Goal: Task Accomplishment & Management: Complete application form

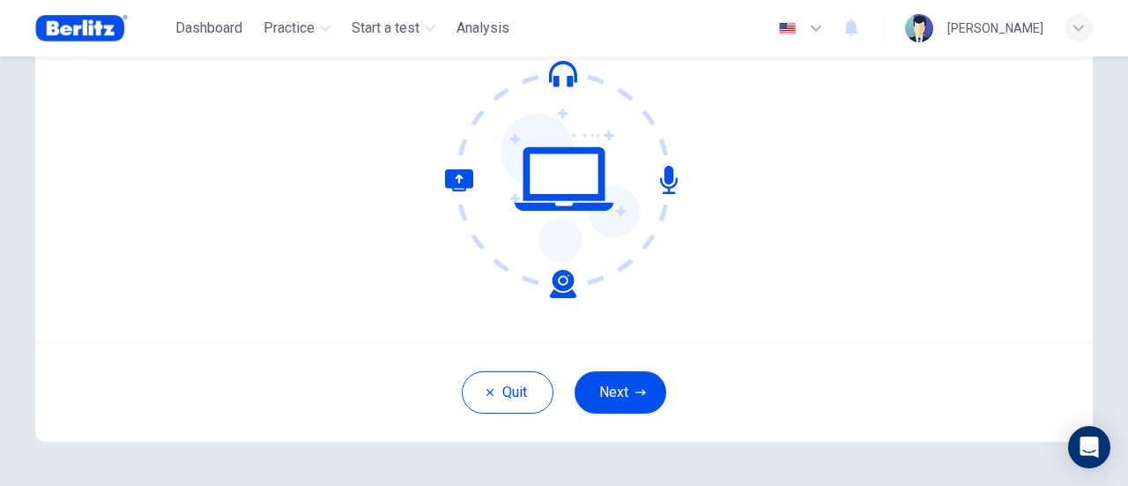
scroll to position [159, 0]
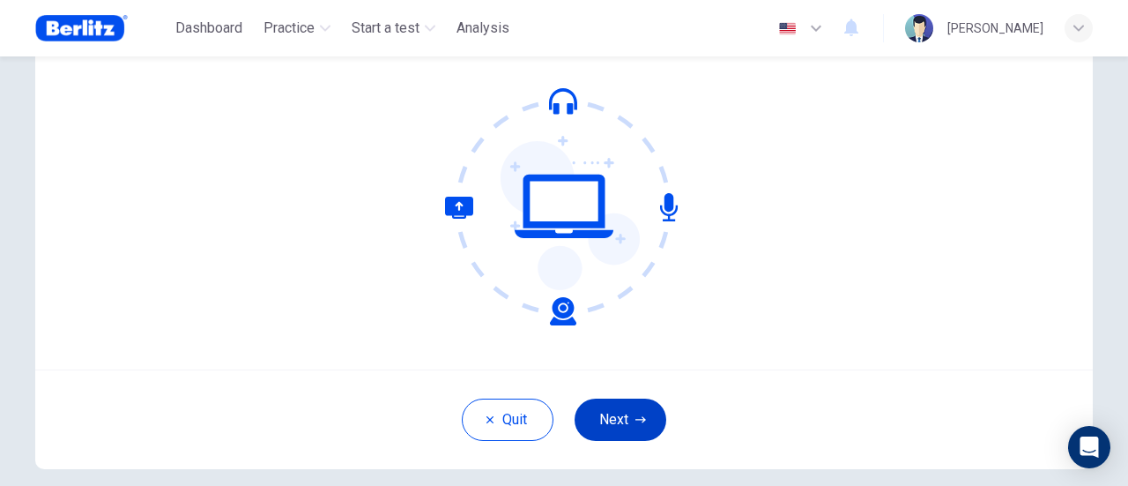
click at [604, 426] on button "Next" at bounding box center [621, 419] width 92 height 42
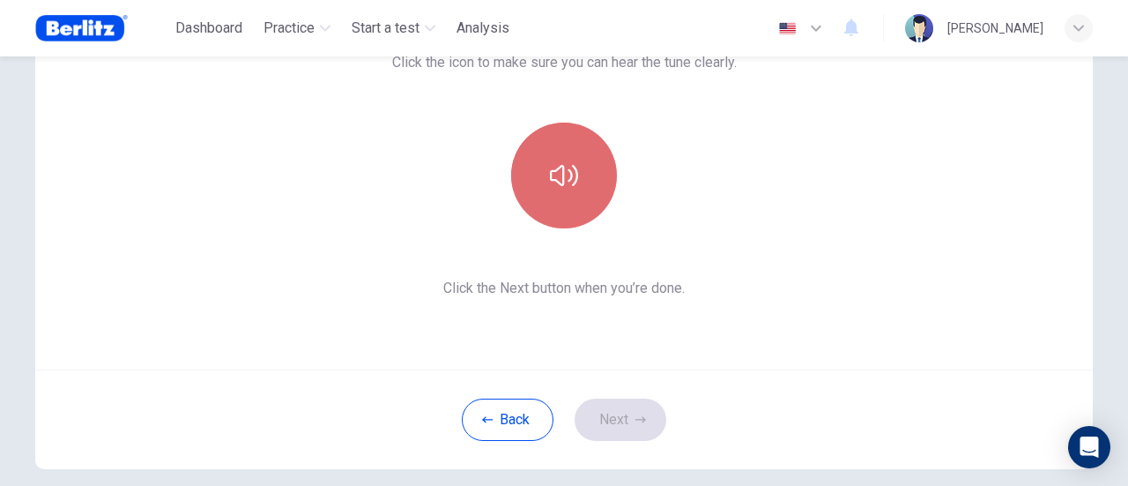
click at [559, 180] on icon "button" at bounding box center [564, 175] width 28 height 21
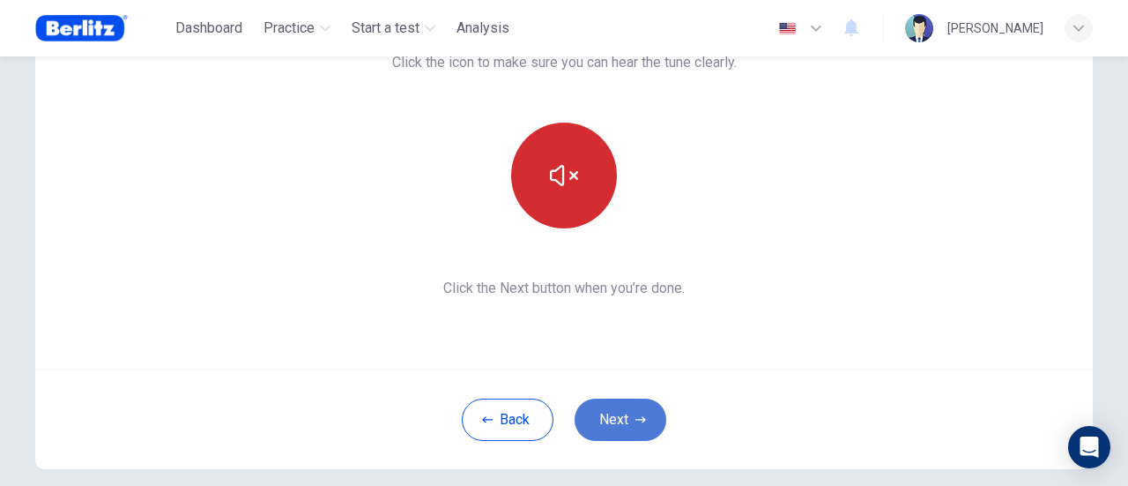
click at [613, 416] on button "Next" at bounding box center [621, 419] width 92 height 42
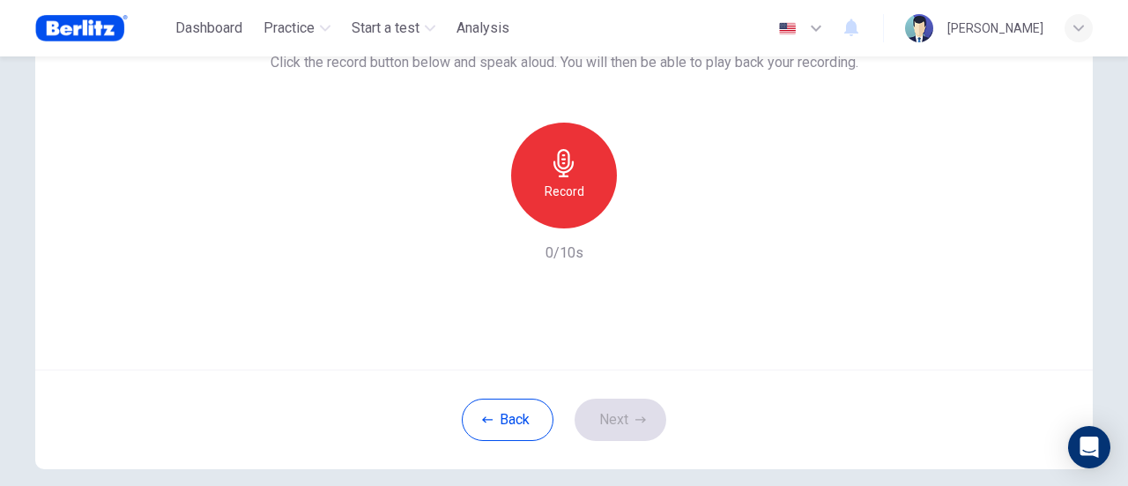
click at [552, 189] on h6 "Record" at bounding box center [565, 191] width 40 height 21
click at [649, 206] on div "button" at bounding box center [645, 214] width 28 height 28
click at [602, 431] on button "Next" at bounding box center [621, 419] width 92 height 42
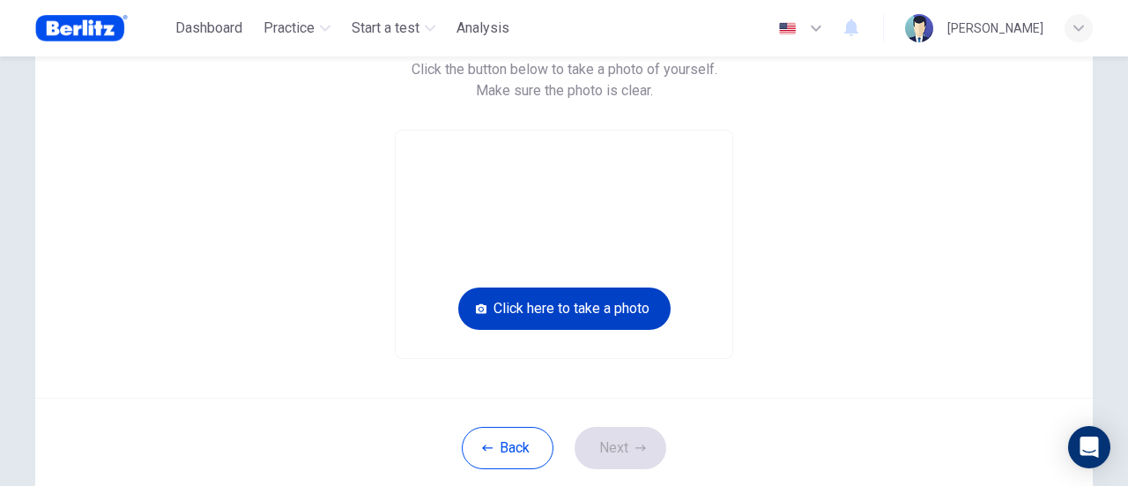
click at [545, 299] on button "Click here to take a photo" at bounding box center [564, 308] width 212 height 42
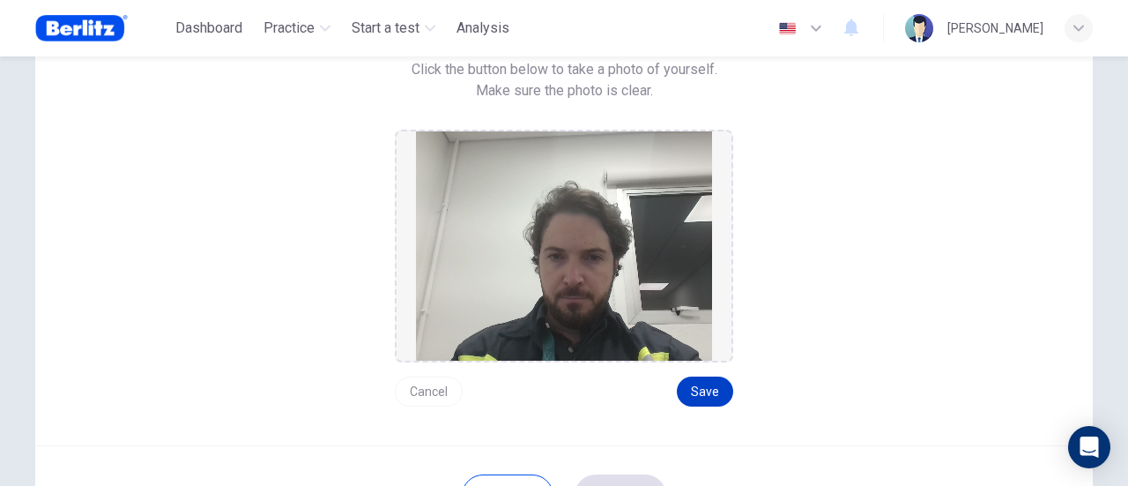
click at [706, 382] on button "Save" at bounding box center [705, 391] width 56 height 30
click at [434, 392] on button "Cancel" at bounding box center [429, 391] width 68 height 30
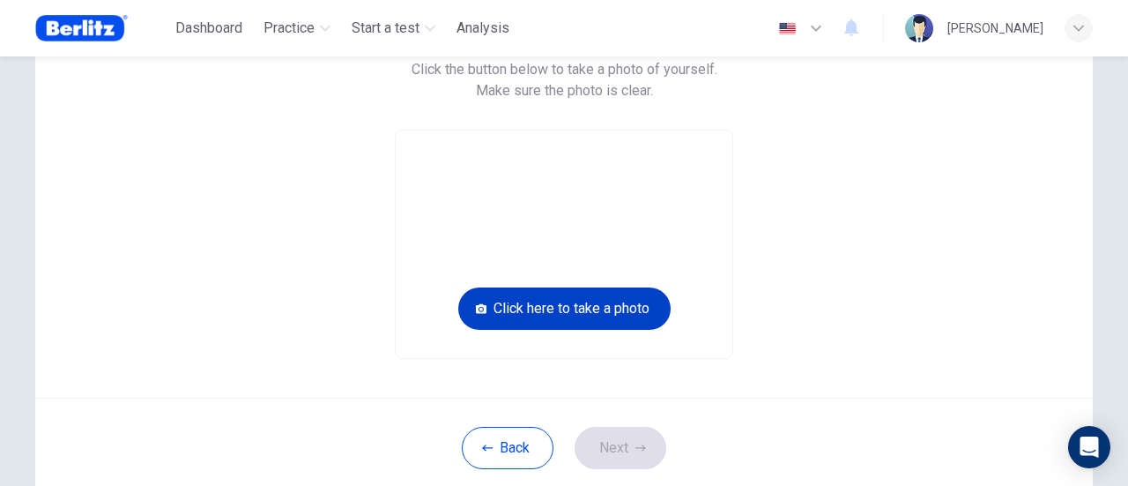
click at [564, 306] on button "Click here to take a photo" at bounding box center [564, 308] width 212 height 42
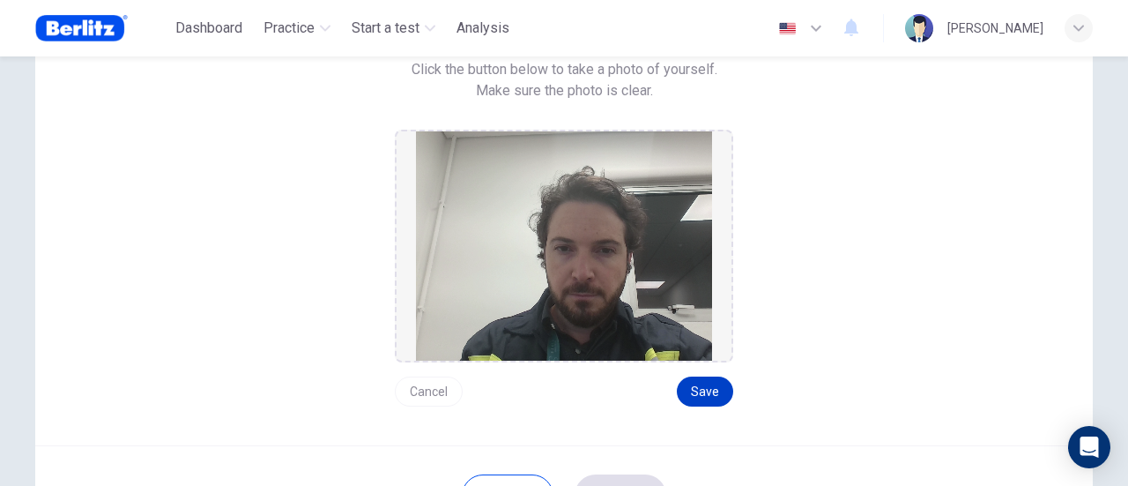
click at [703, 389] on button "Save" at bounding box center [705, 391] width 56 height 30
click at [698, 387] on button "Save" at bounding box center [705, 391] width 56 height 30
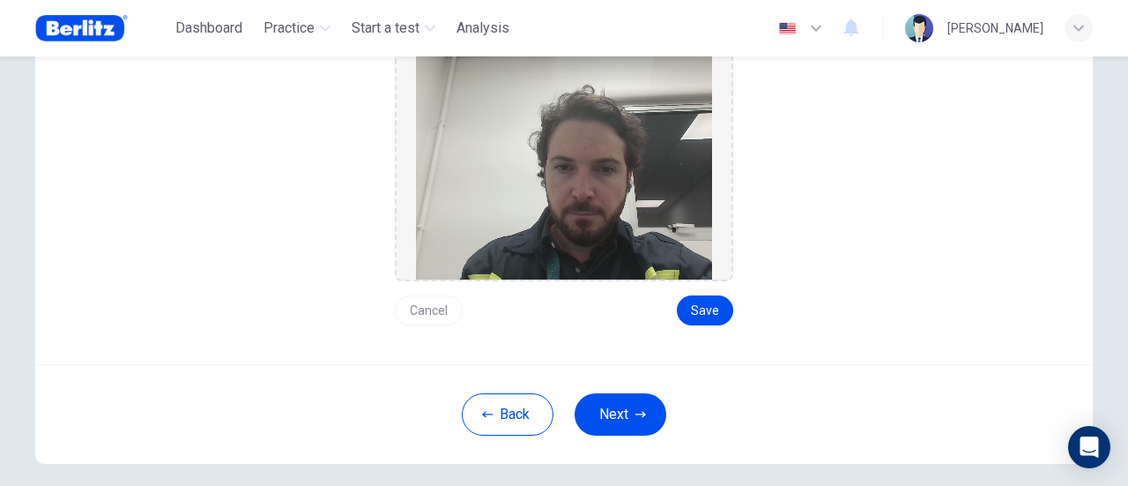
scroll to position [322, 0]
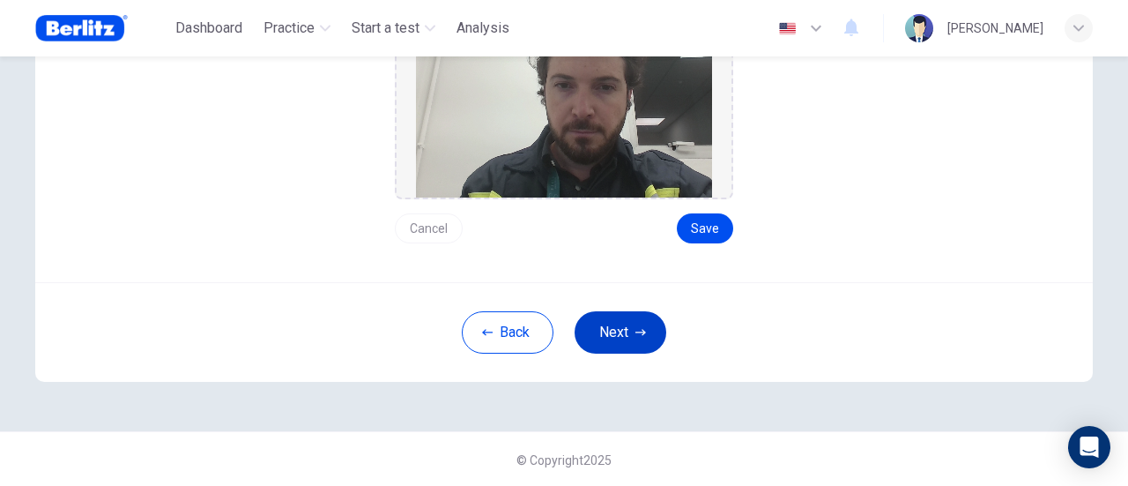
click at [615, 330] on button "Next" at bounding box center [621, 332] width 92 height 42
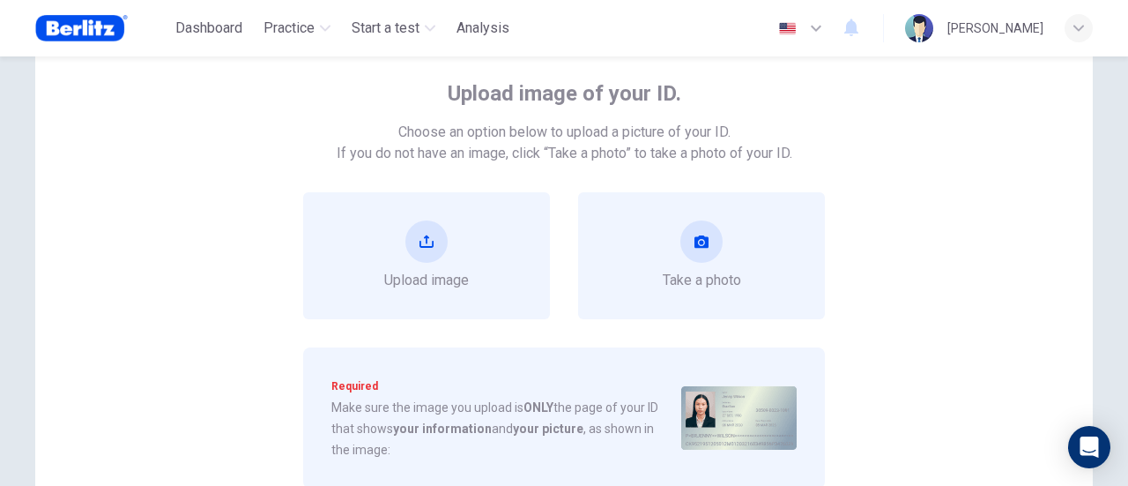
scroll to position [58, 0]
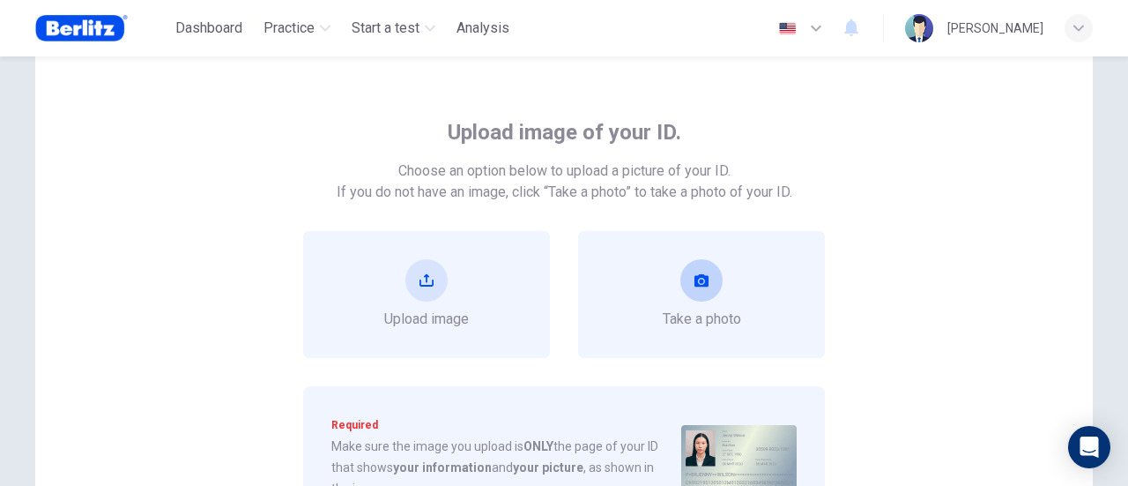
click at [705, 278] on button "take photo" at bounding box center [701, 280] width 42 height 42
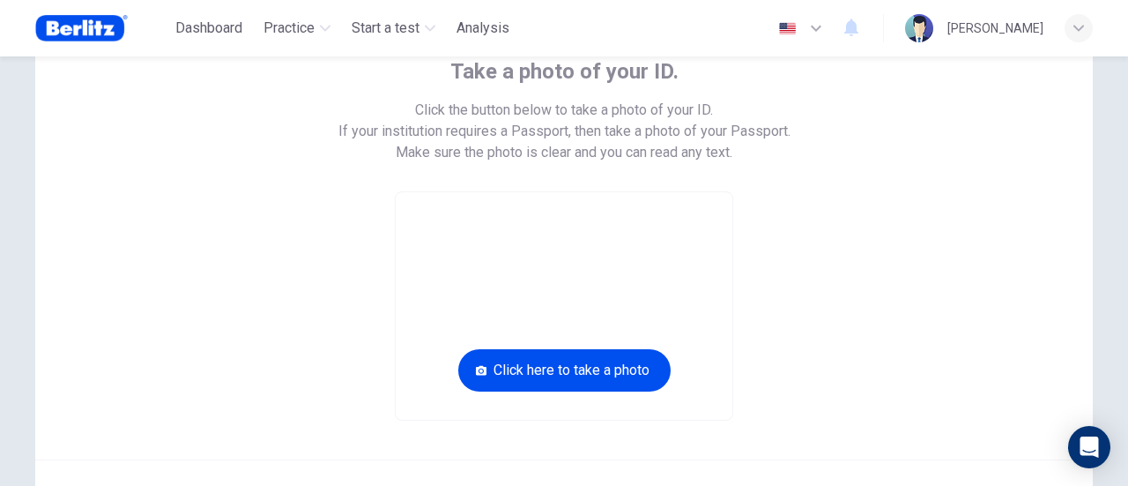
scroll to position [234, 0]
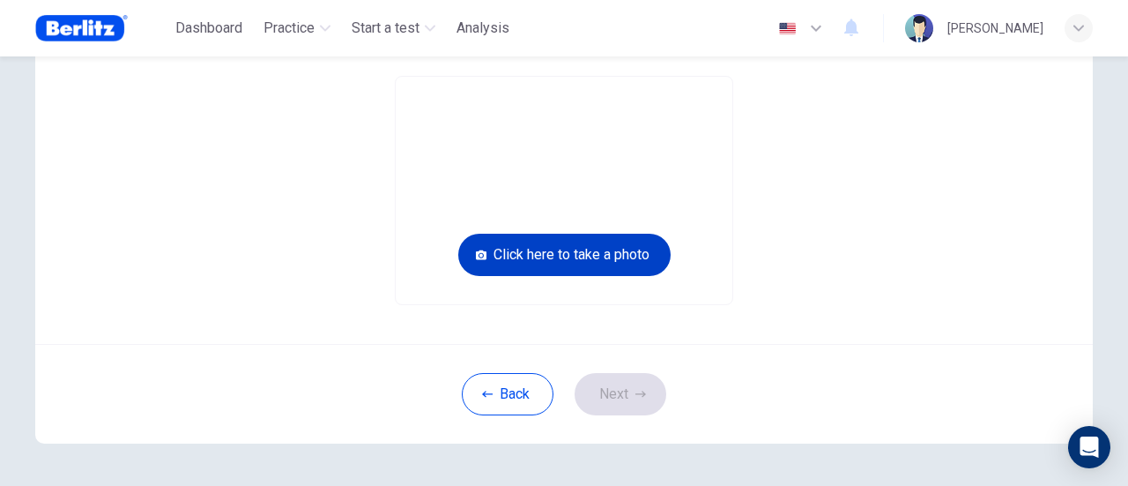
click at [575, 260] on button "Click here to take a photo" at bounding box center [564, 255] width 212 height 42
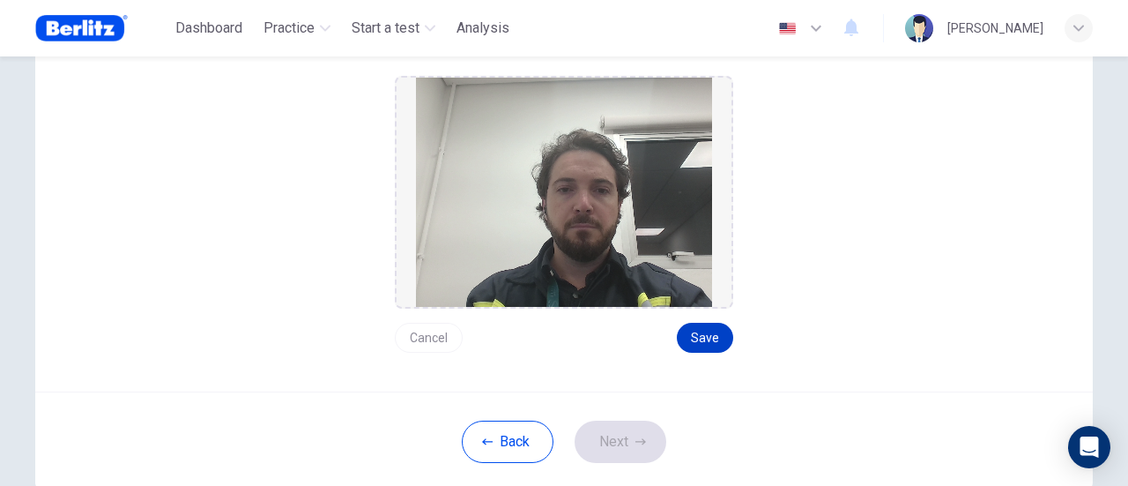
click at [705, 337] on button "Save" at bounding box center [705, 337] width 56 height 30
click at [635, 438] on icon "button" at bounding box center [640, 441] width 11 height 11
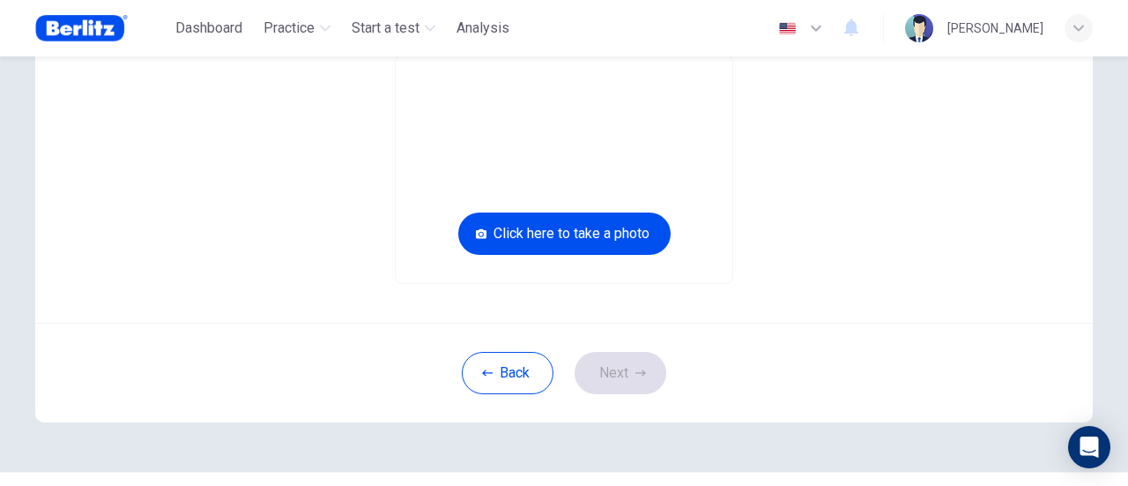
scroll to position [58, 0]
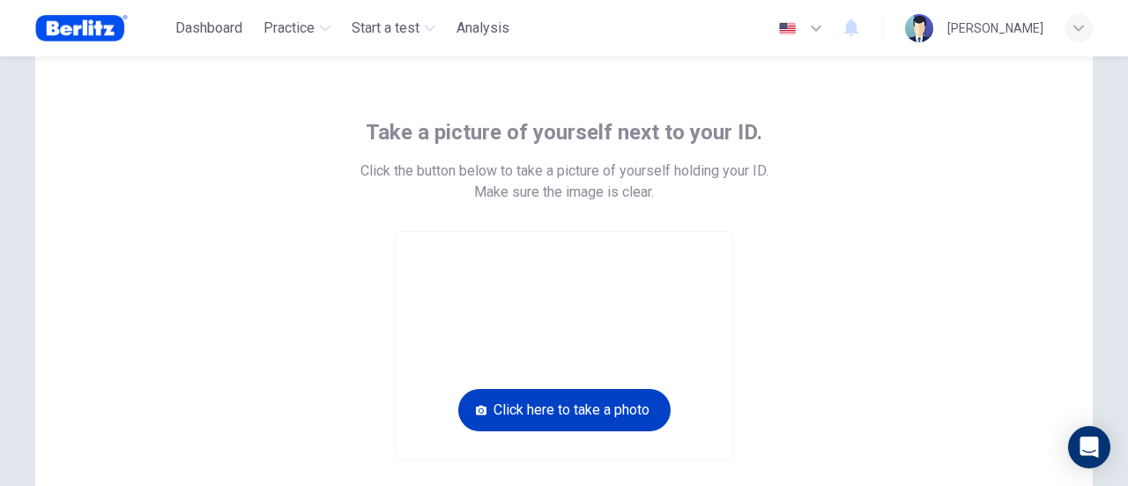
click at [564, 401] on button "Click here to take a photo" at bounding box center [564, 410] width 212 height 42
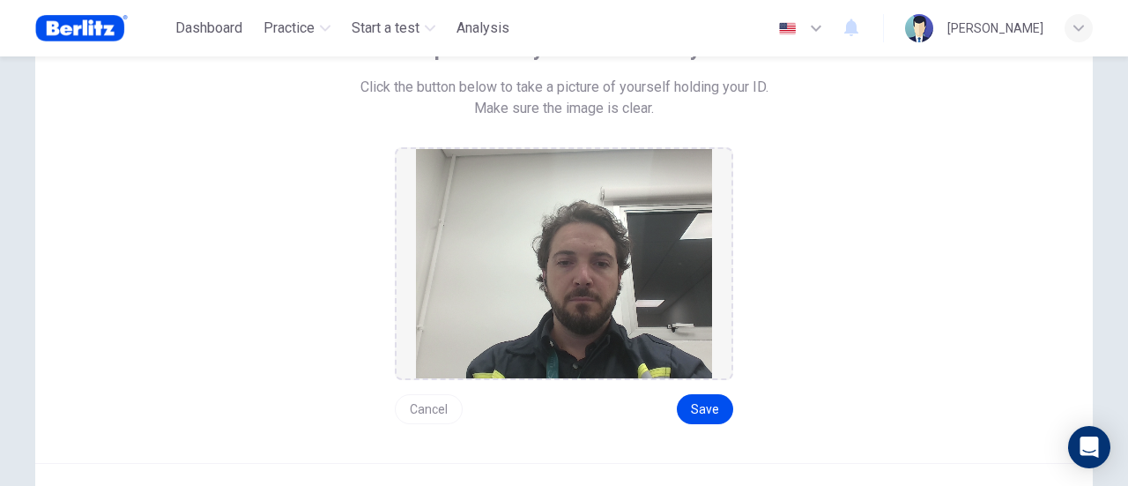
scroll to position [234, 0]
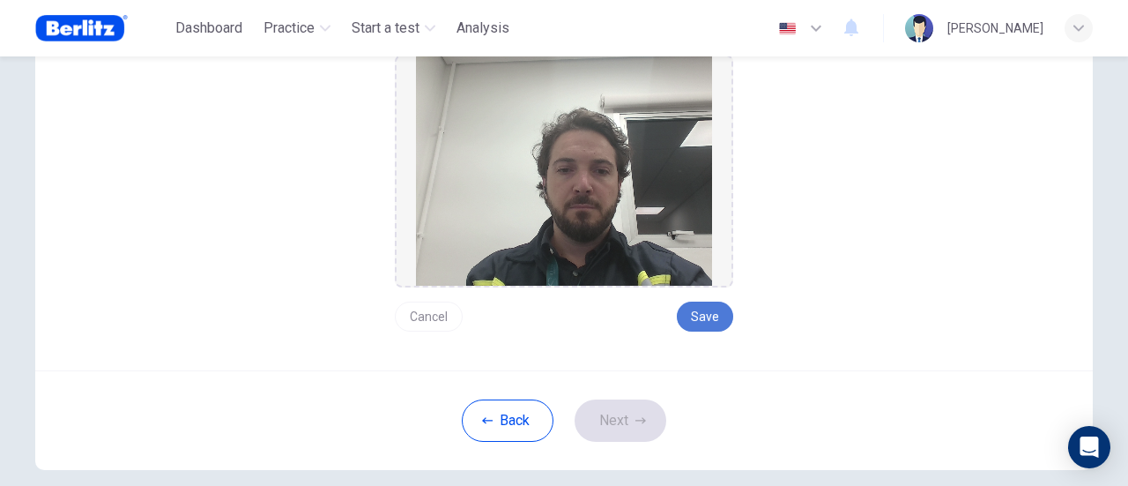
click at [700, 317] on button "Save" at bounding box center [705, 316] width 56 height 30
click at [607, 418] on button "Next" at bounding box center [621, 420] width 92 height 42
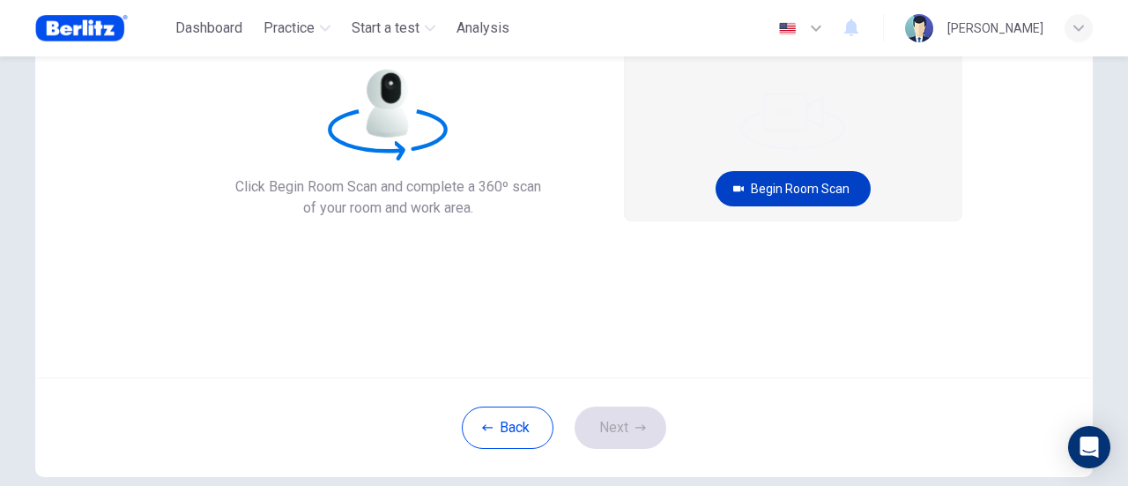
scroll to position [58, 0]
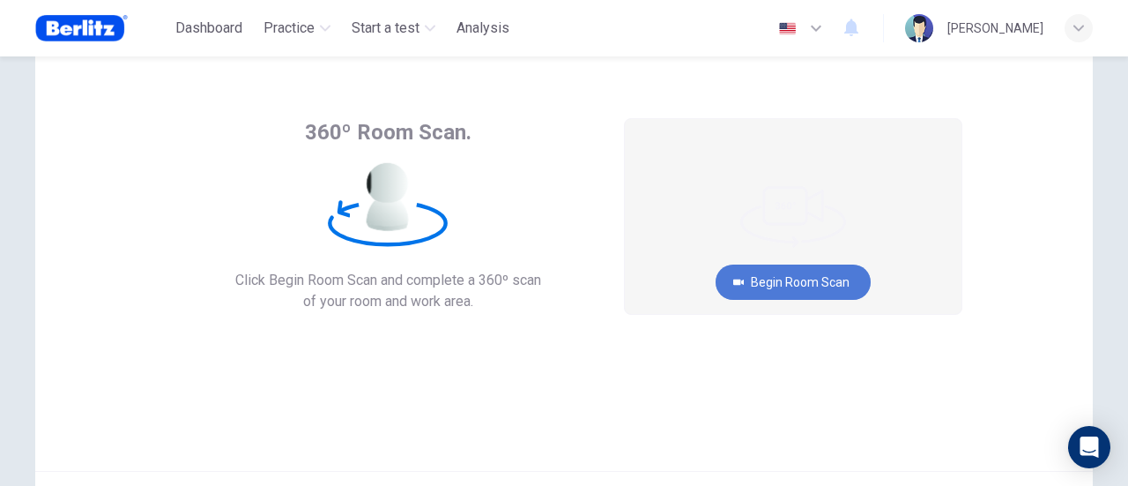
click at [804, 276] on button "Begin Room Scan" at bounding box center [792, 281] width 155 height 35
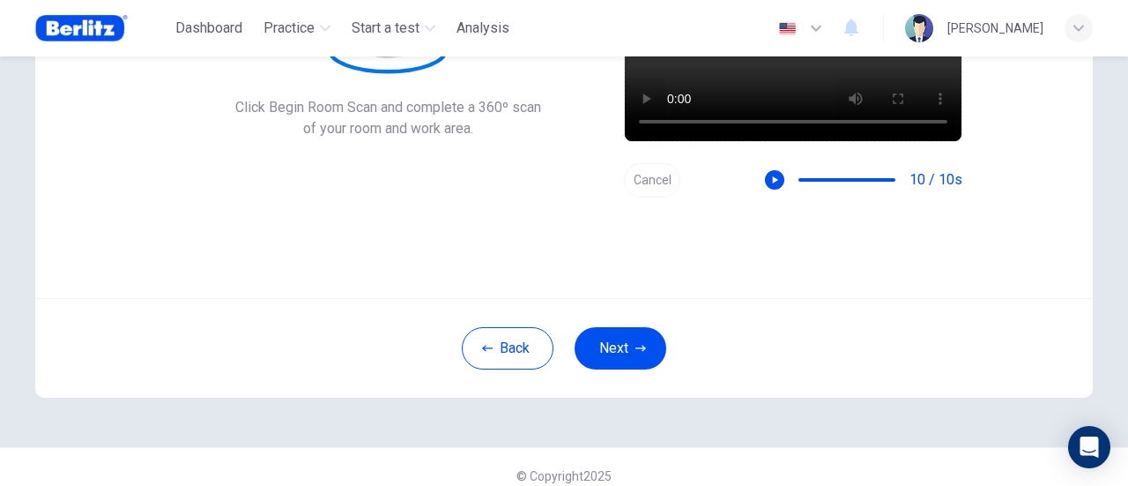
scroll to position [234, 0]
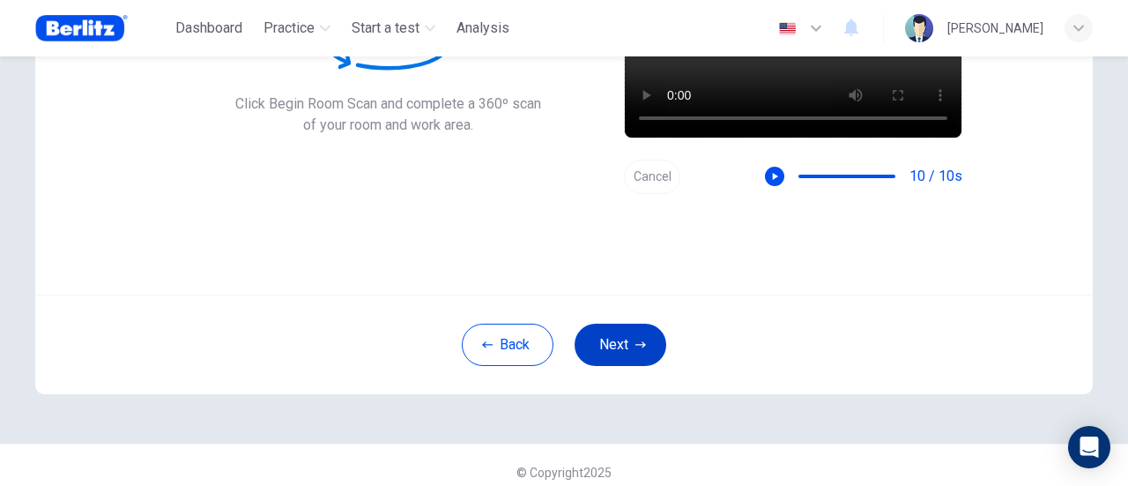
click at [615, 339] on button "Next" at bounding box center [621, 344] width 92 height 42
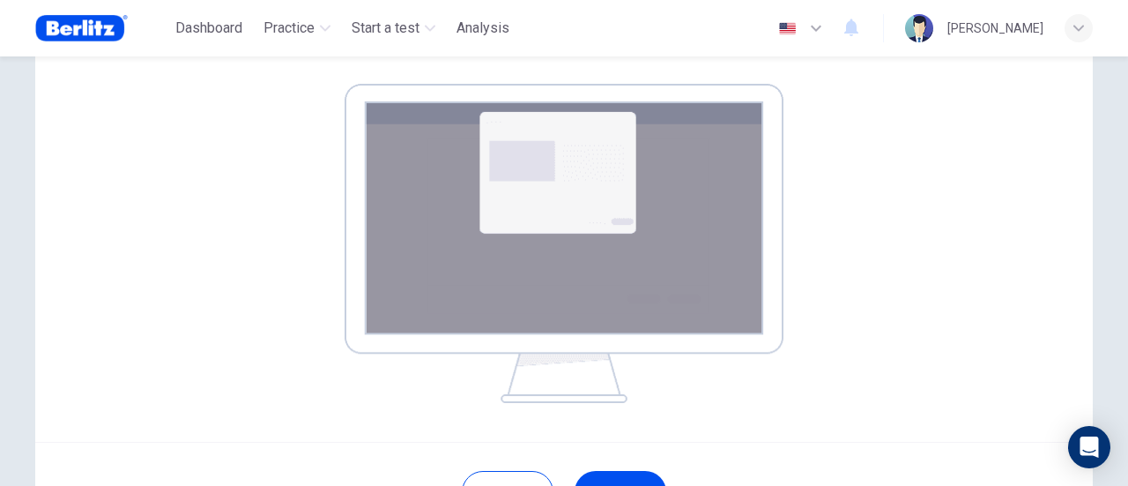
scroll to position [341, 0]
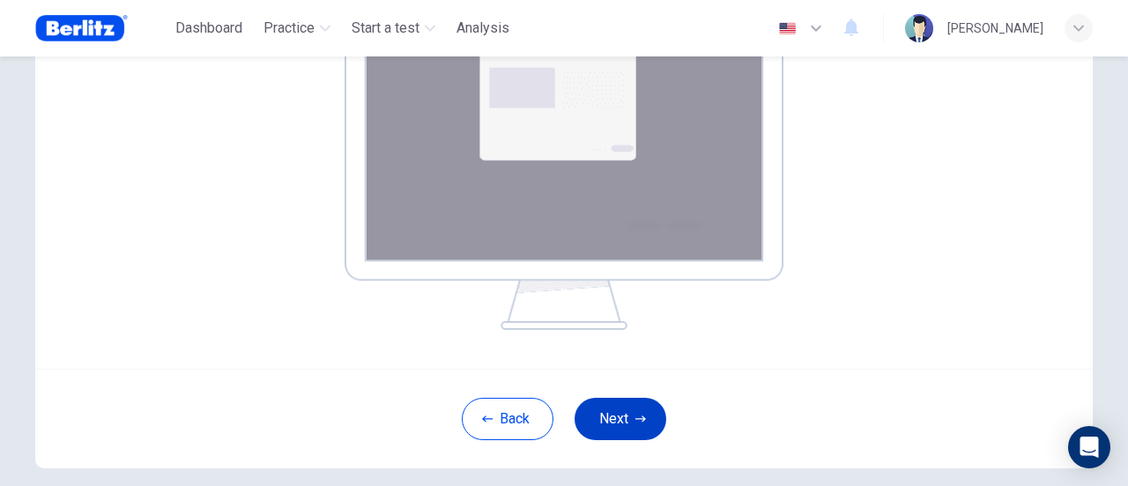
click at [615, 413] on button "Next" at bounding box center [621, 418] width 92 height 42
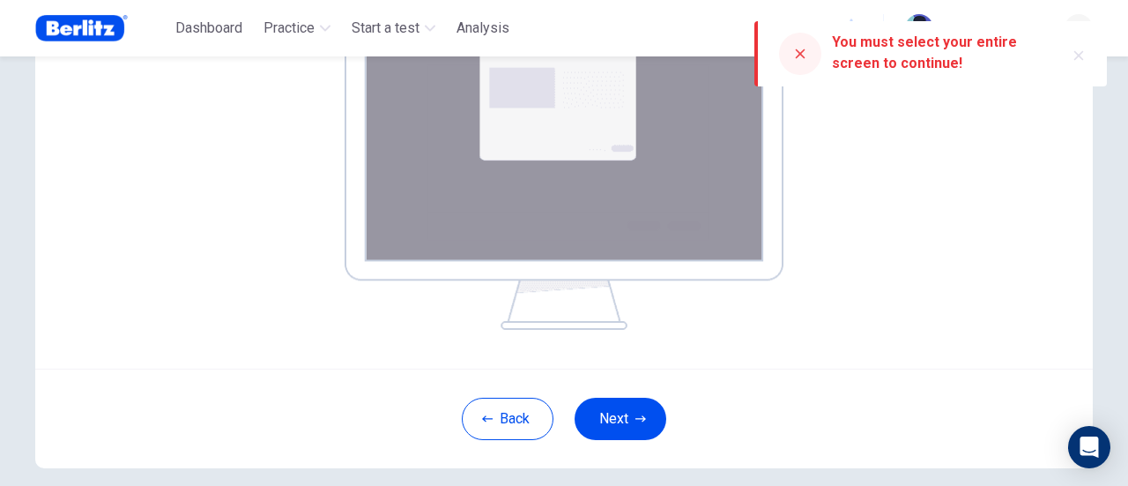
click at [1082, 55] on icon "button" at bounding box center [1078, 55] width 14 height 14
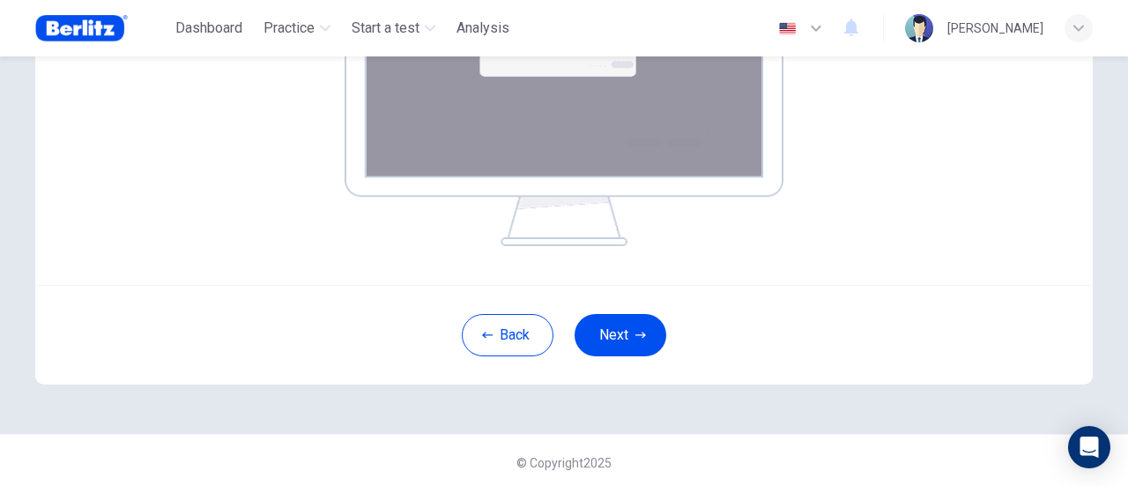
scroll to position [429, 0]
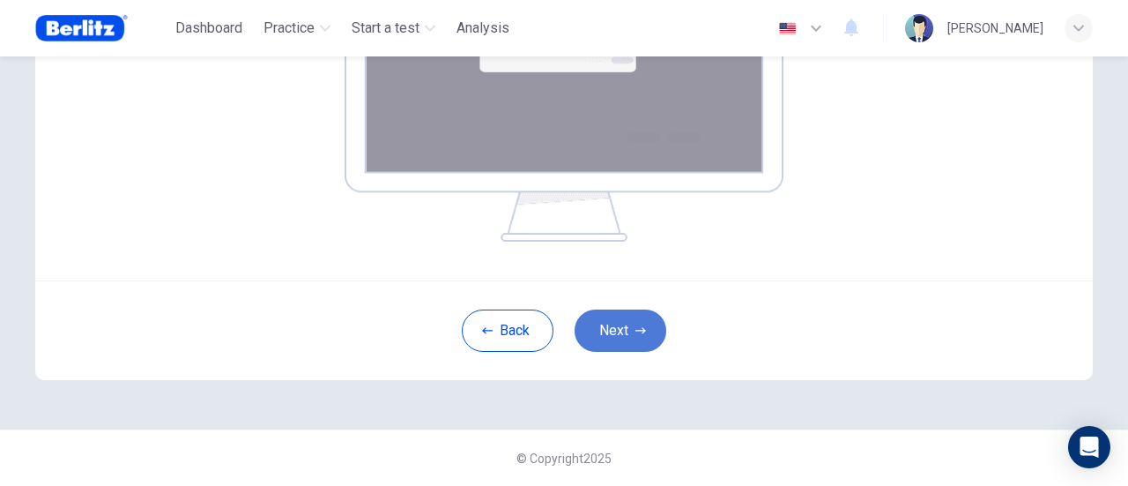
click at [614, 327] on button "Next" at bounding box center [621, 330] width 92 height 42
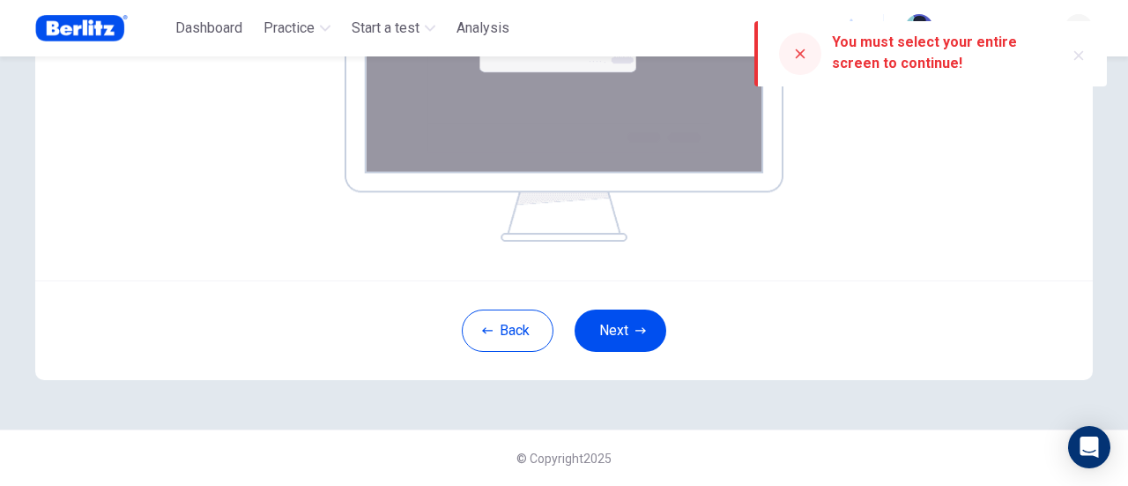
click at [1074, 64] on button "button" at bounding box center [1078, 55] width 28 height 28
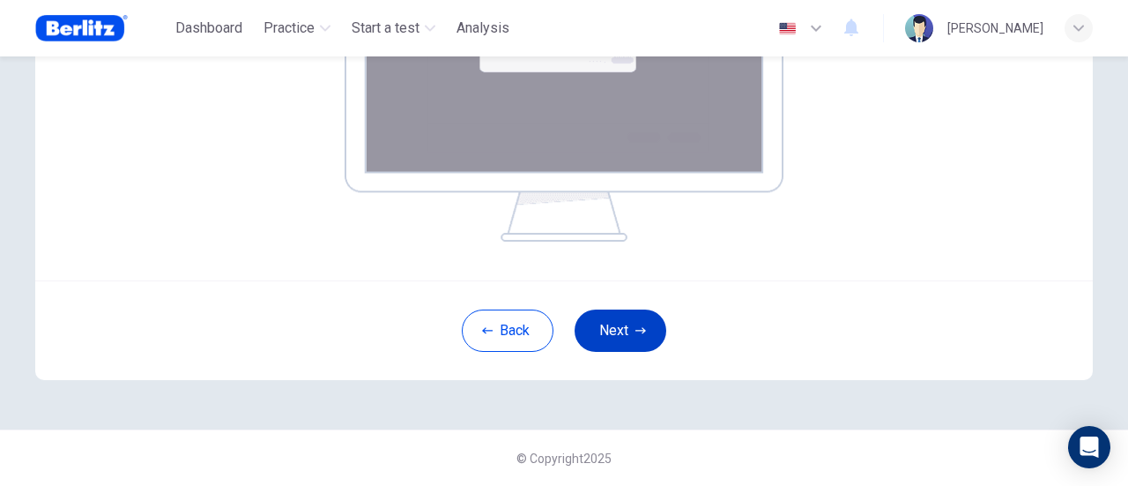
click at [594, 339] on button "Next" at bounding box center [621, 330] width 92 height 42
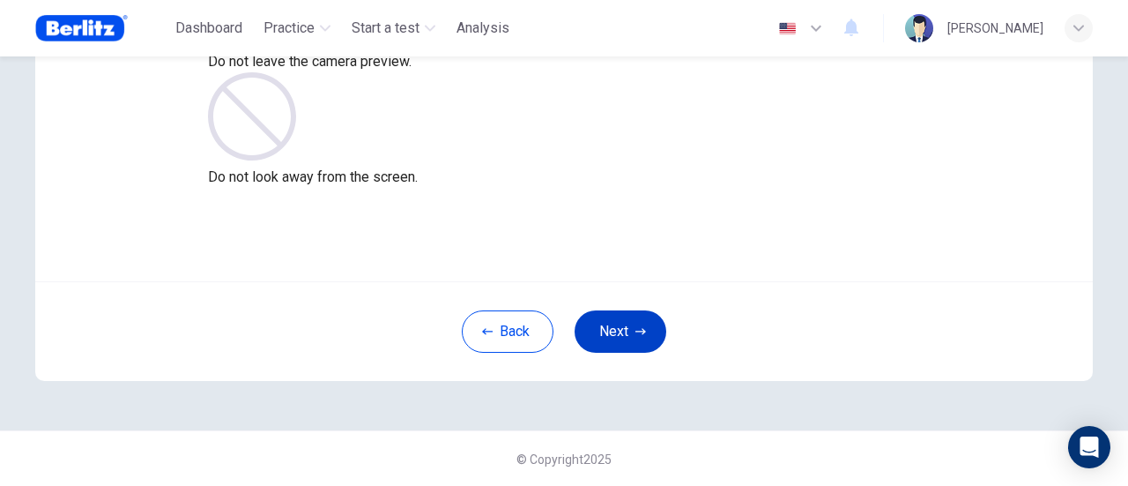
click at [619, 339] on button "Next" at bounding box center [621, 331] width 92 height 42
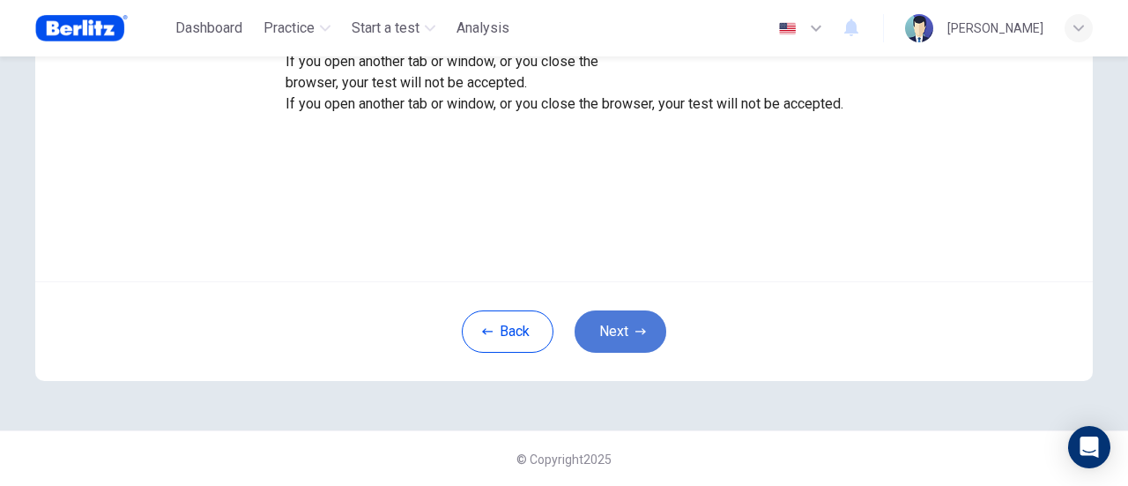
click at [621, 330] on button "Next" at bounding box center [621, 331] width 92 height 42
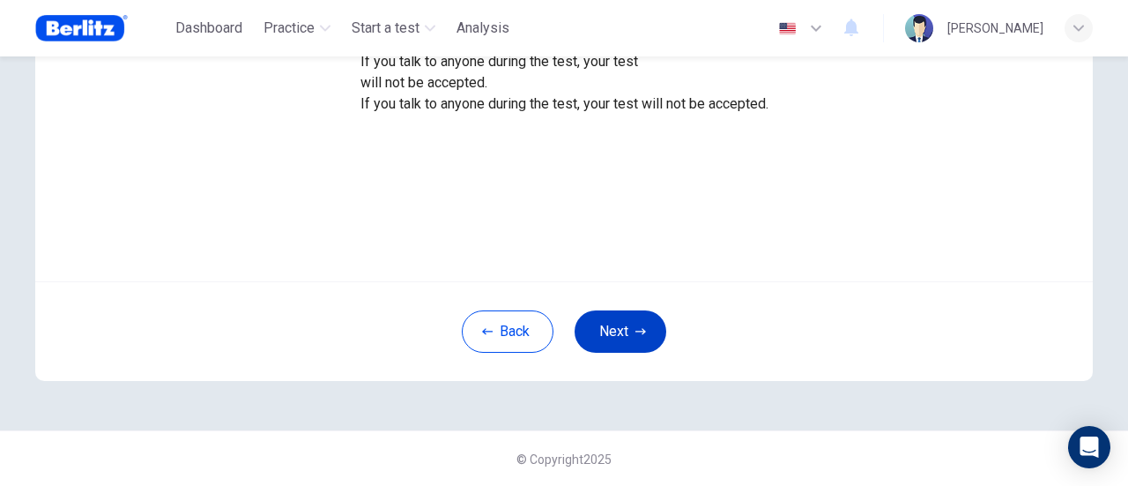
click at [607, 331] on button "Next" at bounding box center [621, 331] width 92 height 42
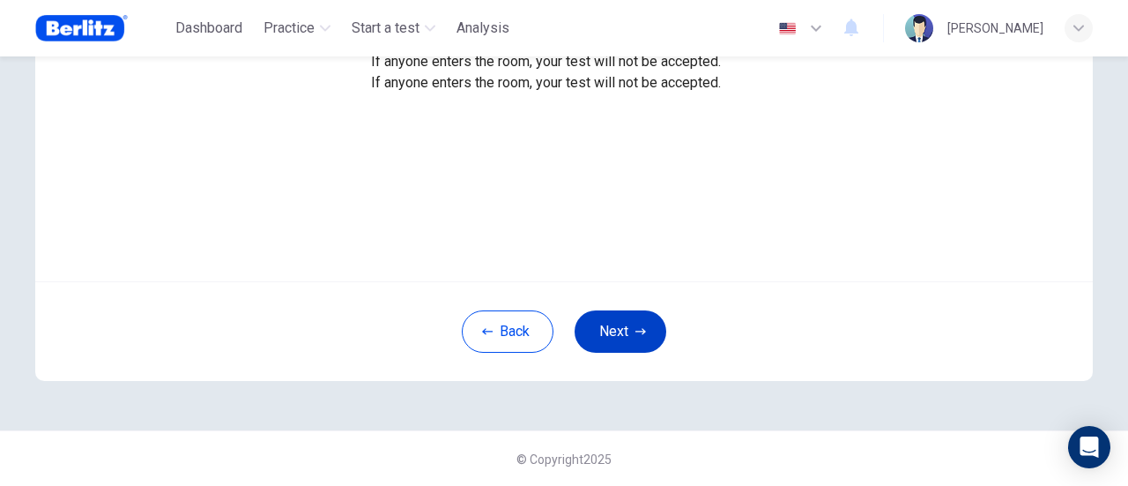
click at [621, 330] on button "Next" at bounding box center [621, 331] width 92 height 42
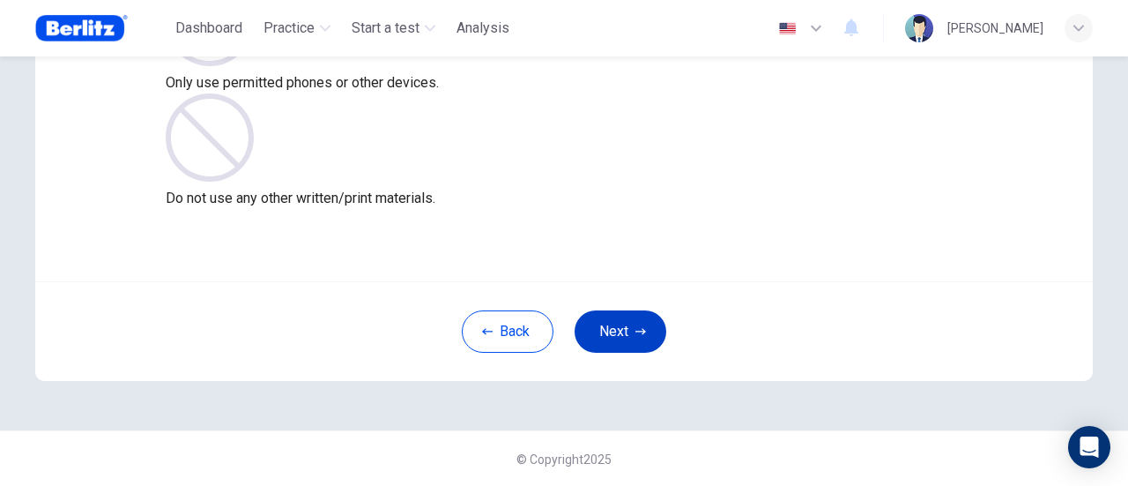
click at [615, 327] on button "Next" at bounding box center [621, 331] width 92 height 42
click at [617, 317] on button "Next" at bounding box center [621, 331] width 92 height 42
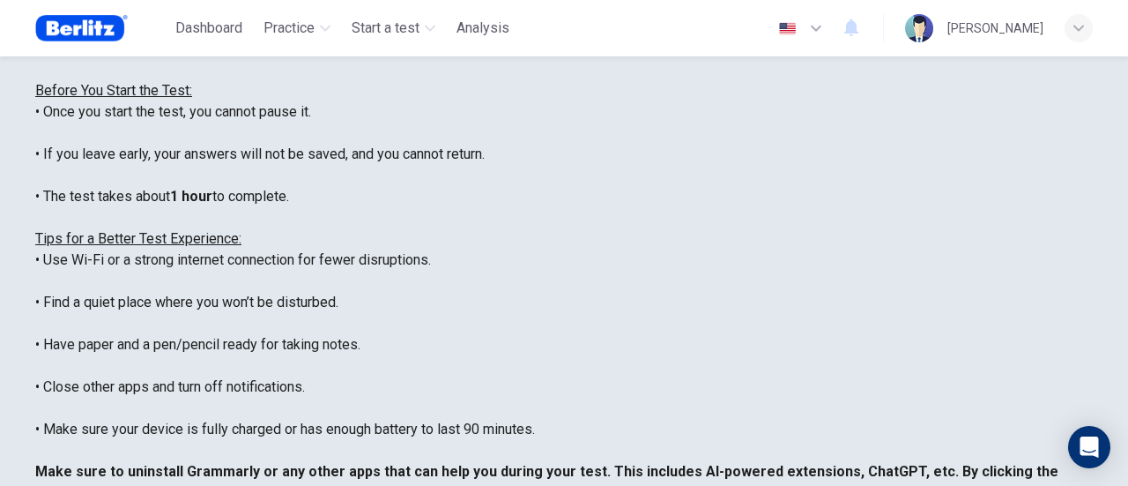
scroll to position [176, 0]
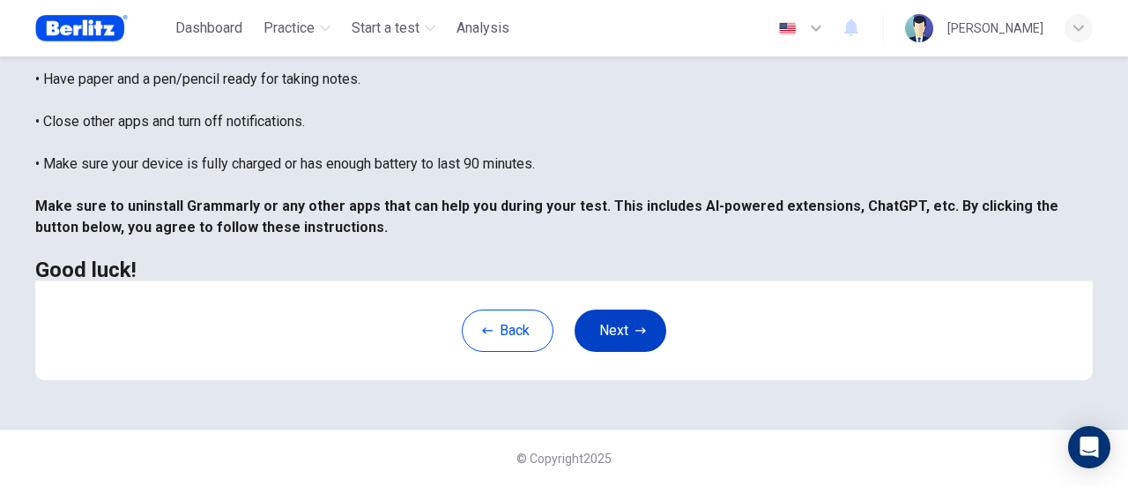
click at [615, 340] on button "Next" at bounding box center [621, 330] width 92 height 42
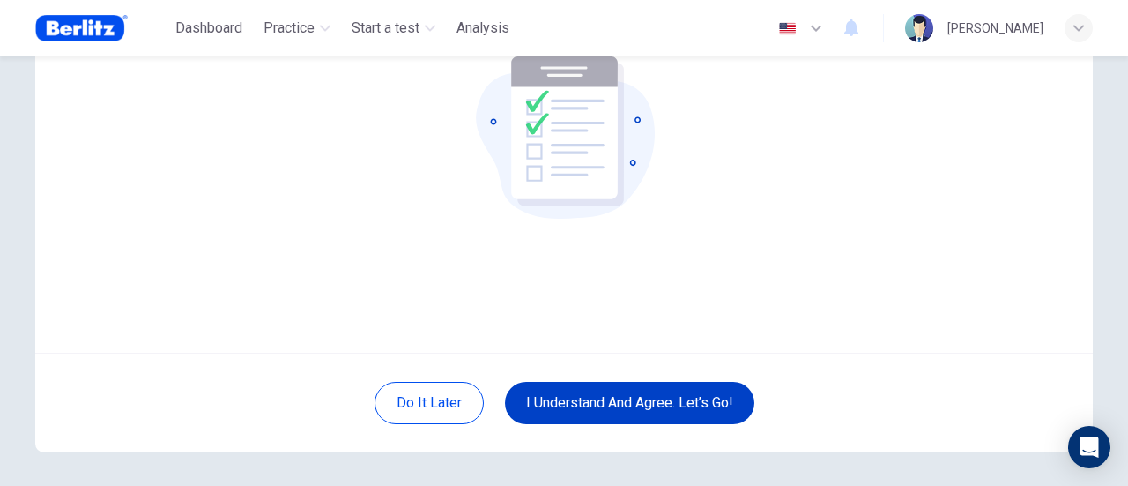
click at [600, 401] on button "I understand and agree. Let’s go!" at bounding box center [629, 403] width 249 height 42
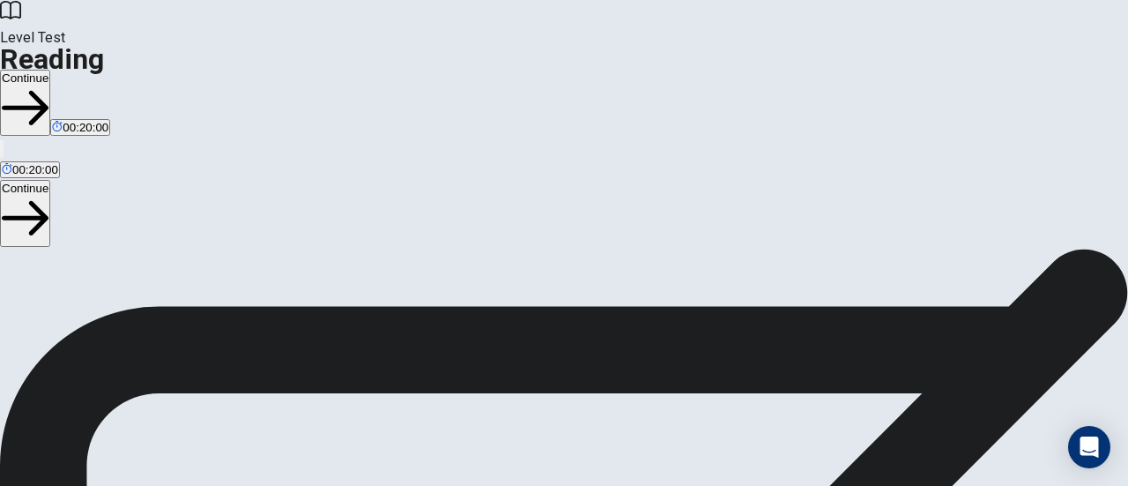
scroll to position [92, 0]
click at [50, 70] on button "Continue" at bounding box center [25, 103] width 50 height 66
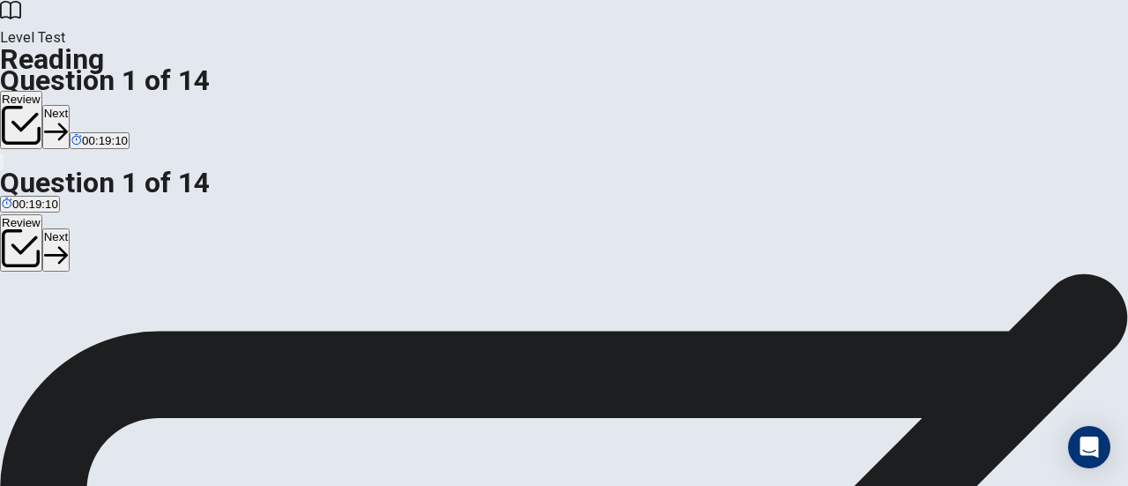
scroll to position [162, 0]
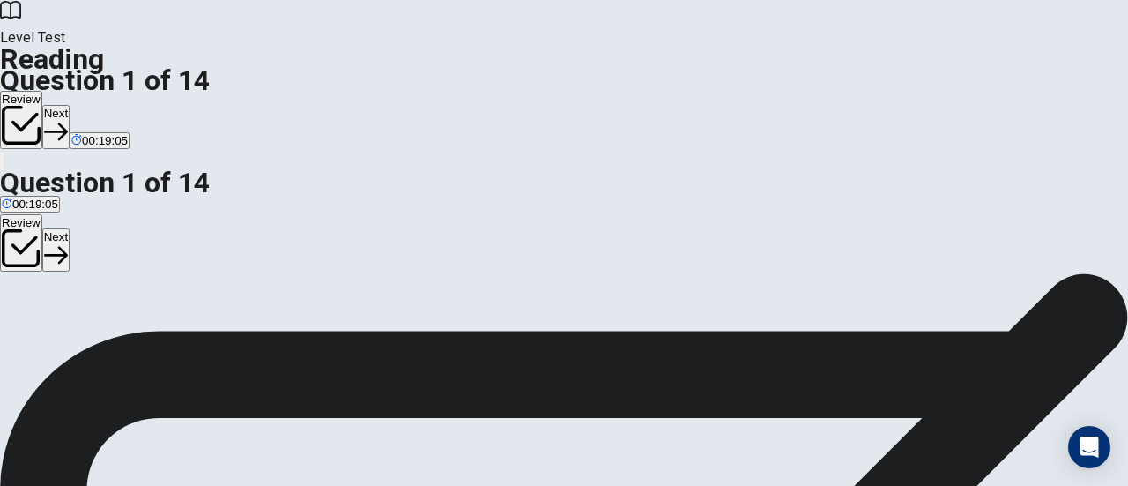
click at [68, 120] on icon "button" at bounding box center [56, 132] width 24 height 24
